Goal: Register for event/course

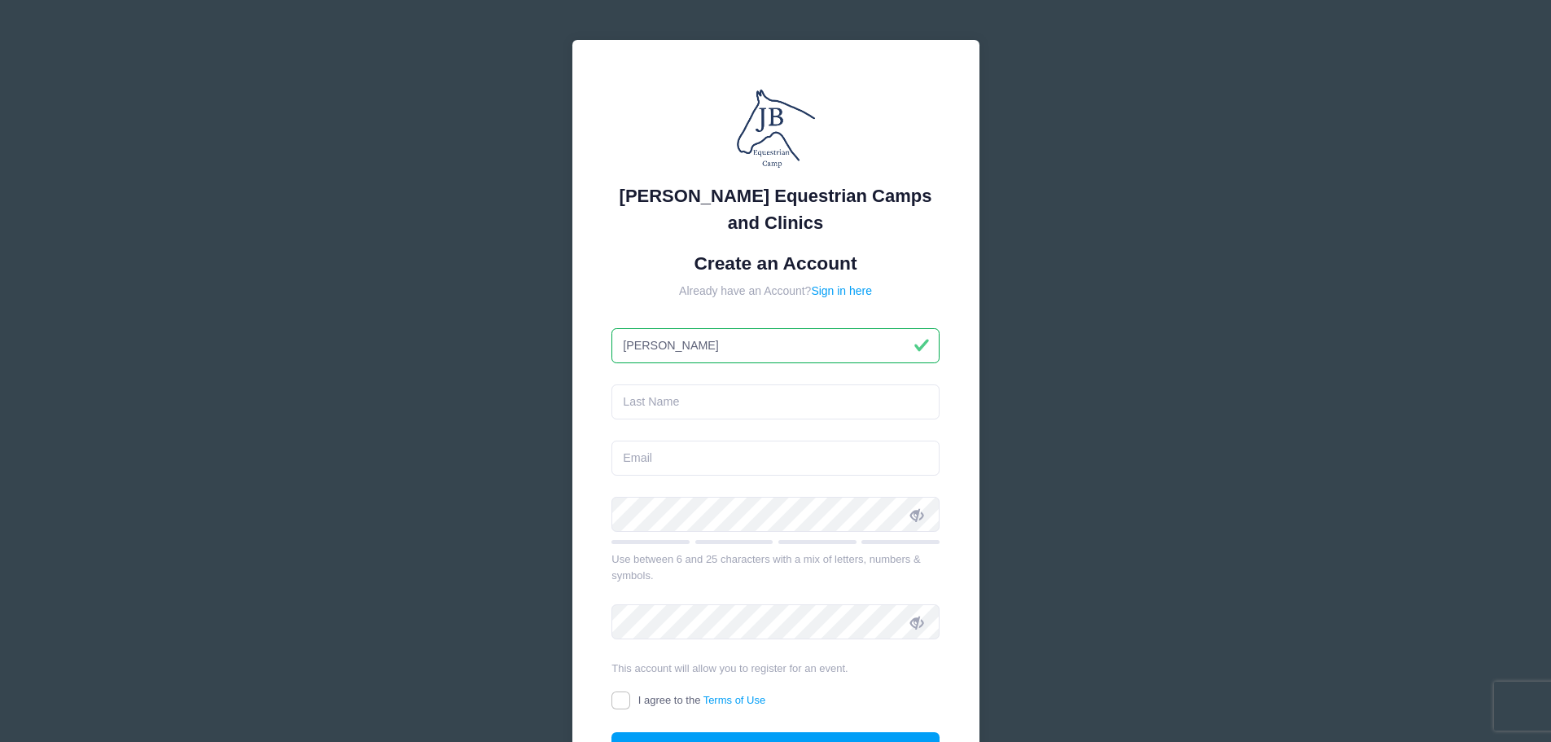
type input "Chad"
type input "Foltz"
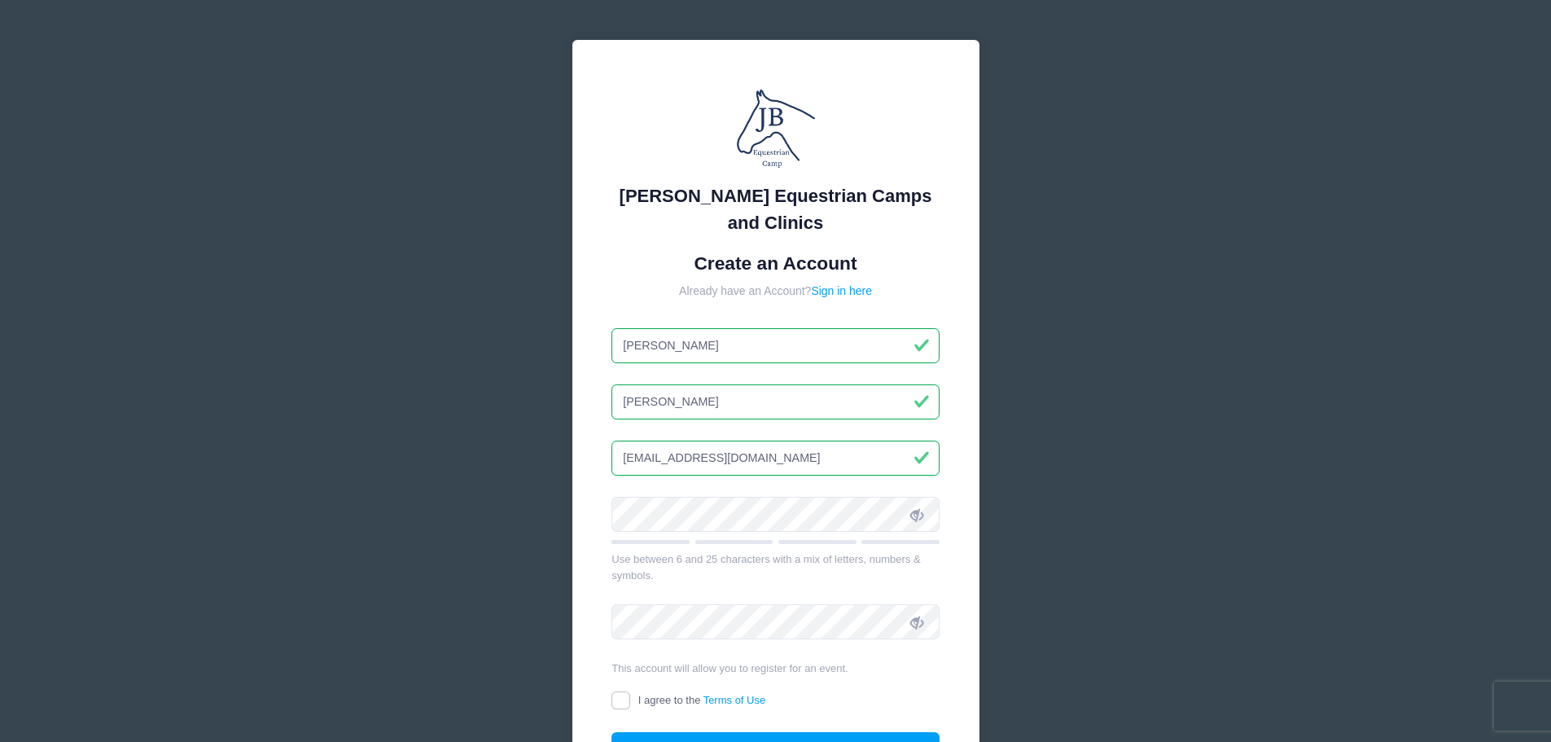
type input "cmfoltz@att.net"
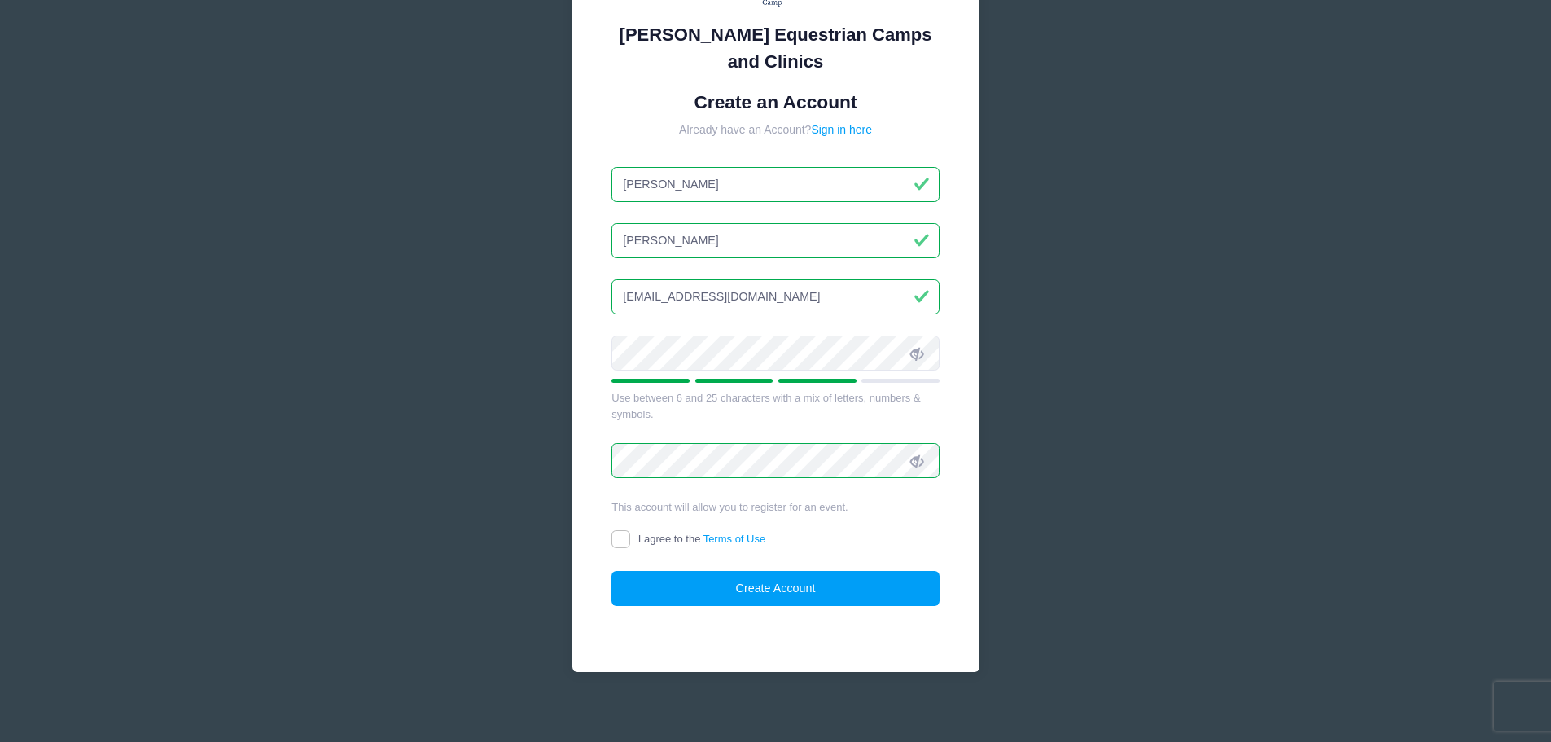
scroll to position [163, 0]
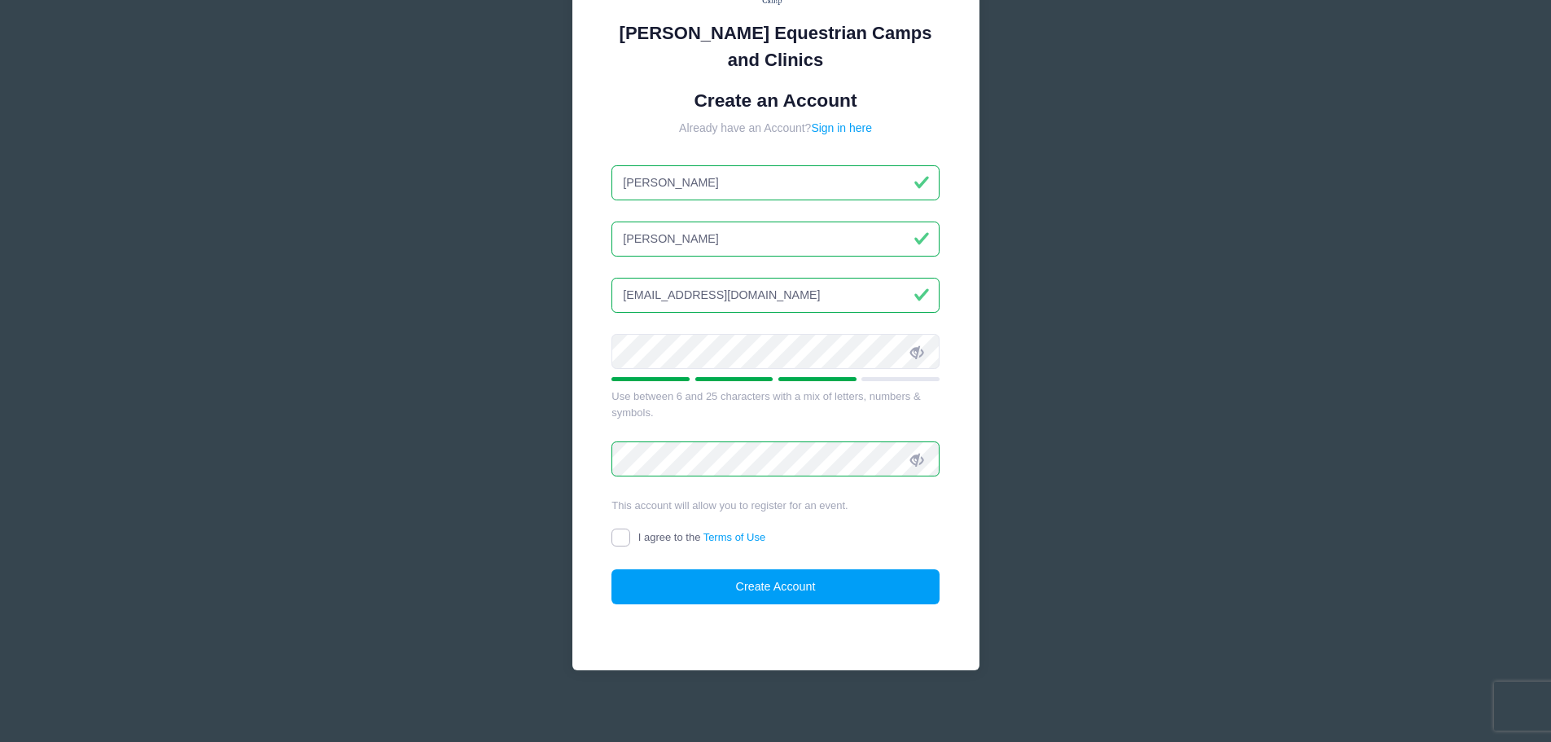
click at [626, 536] on input "I agree to the Terms of Use" at bounding box center [620, 537] width 19 height 19
checkbox input "true"
click at [672, 595] on button "Create Account" at bounding box center [775, 586] width 328 height 35
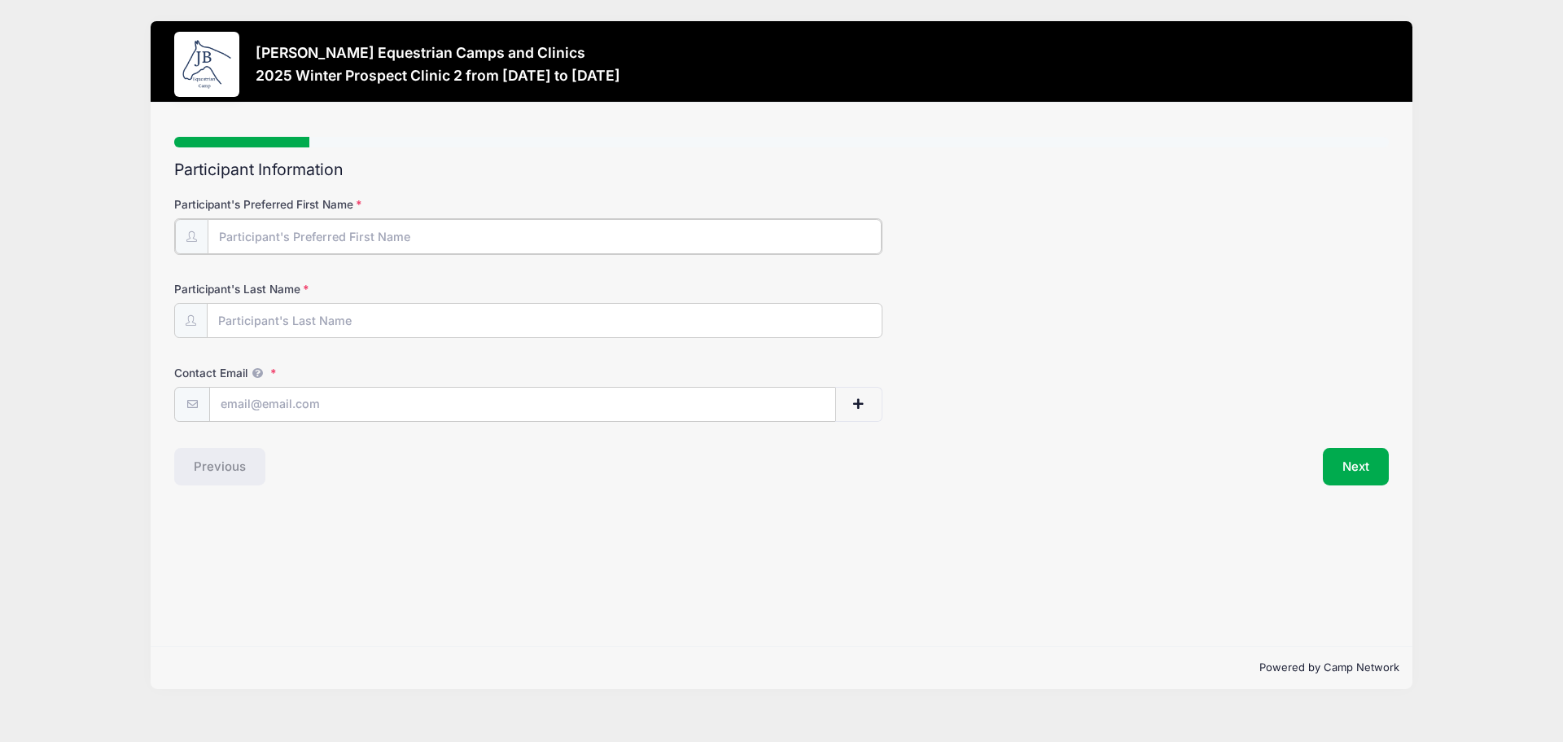
click at [445, 240] on input "Participant's Preferred First Name" at bounding box center [545, 236] width 674 height 35
type input "Liv"
click at [341, 323] on input "Participant's Last Name" at bounding box center [545, 319] width 674 height 35
type input "Foltz"
click at [250, 396] on input "Contact Email" at bounding box center [522, 403] width 625 height 35
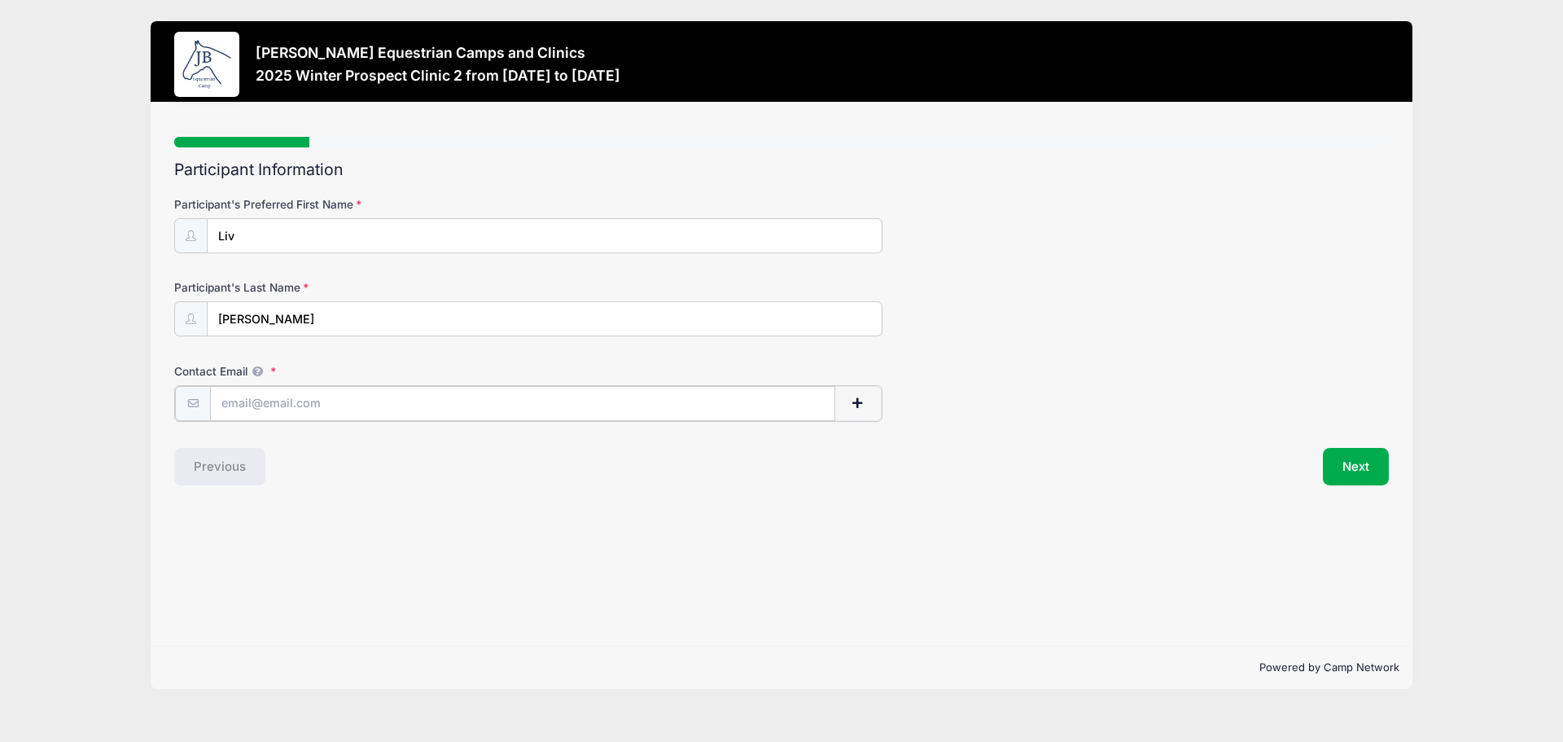
type input "cmfoltz@att.net"
click at [1364, 458] on button "Next" at bounding box center [1356, 464] width 66 height 37
